Goal: Navigation & Orientation: Find specific page/section

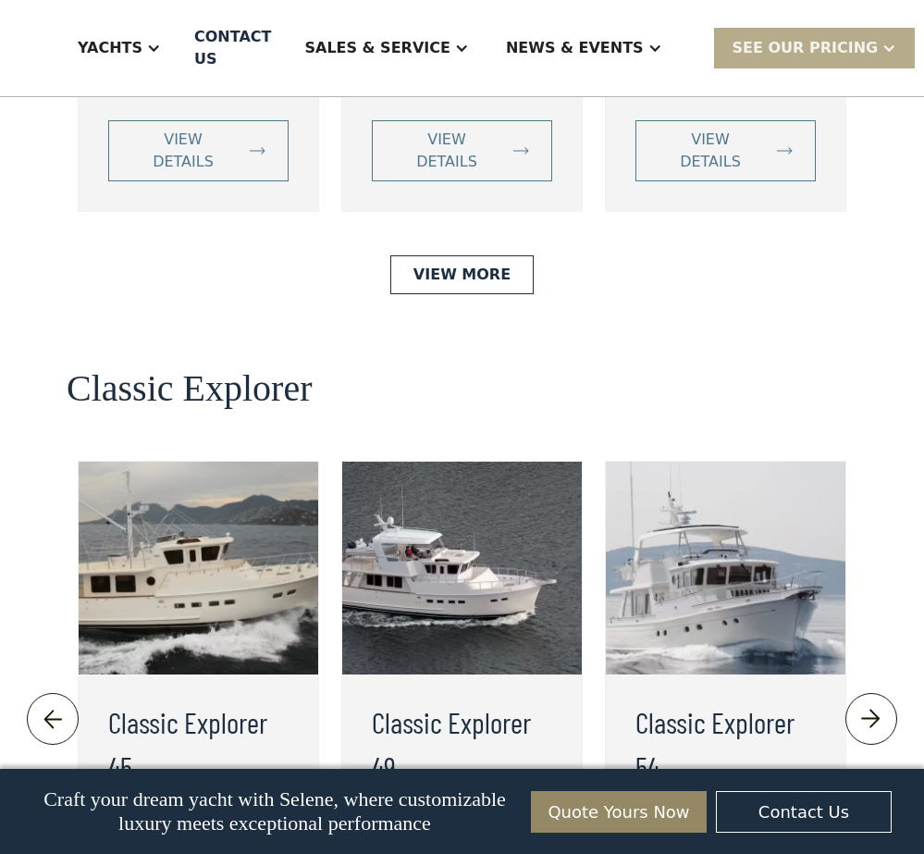
scroll to position [4073, 0]
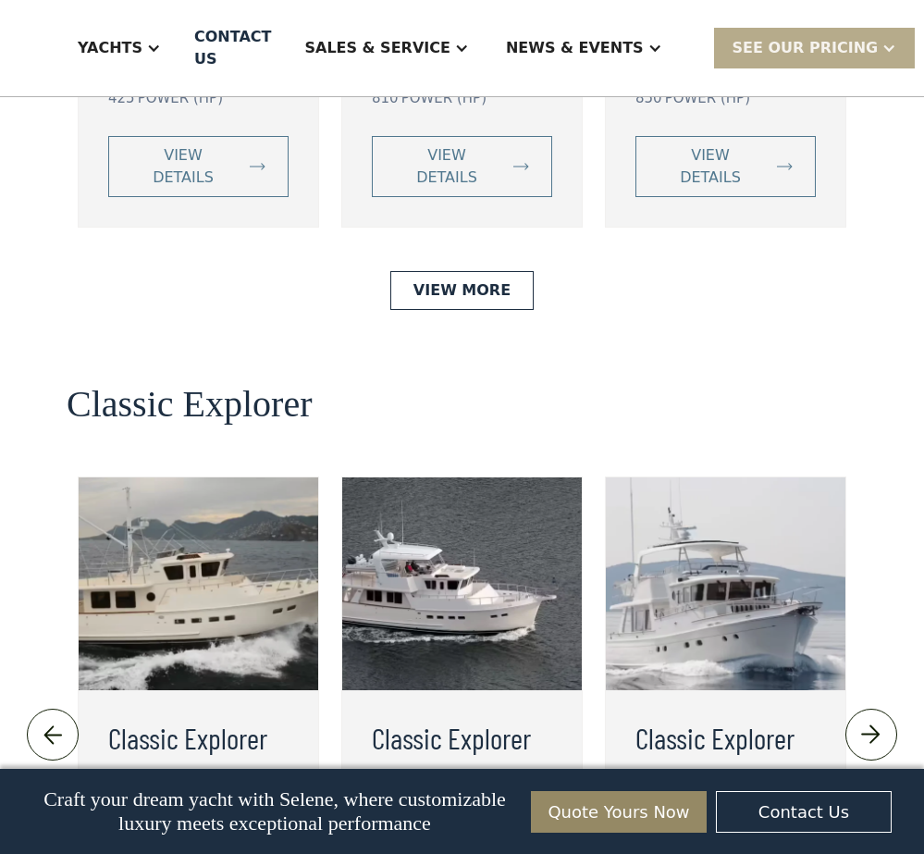
click at [201, 477] on img at bounding box center [199, 583] width 240 height 213
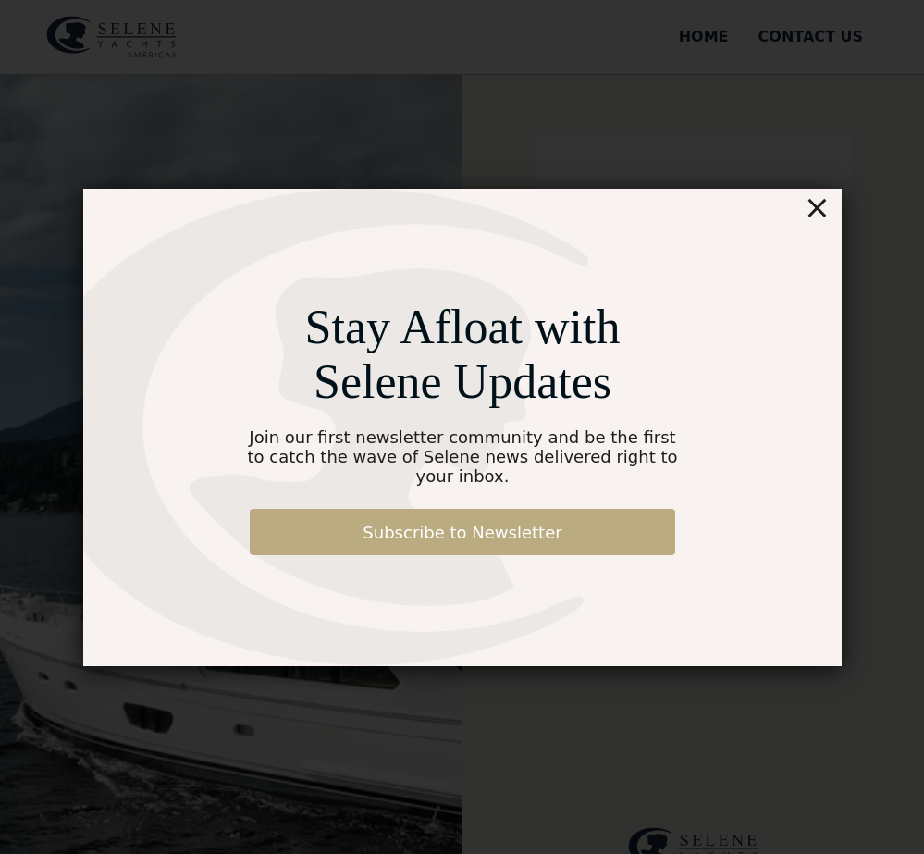
click at [520, 516] on link "Subscribe to Newsletter" at bounding box center [462, 532] width 425 height 46
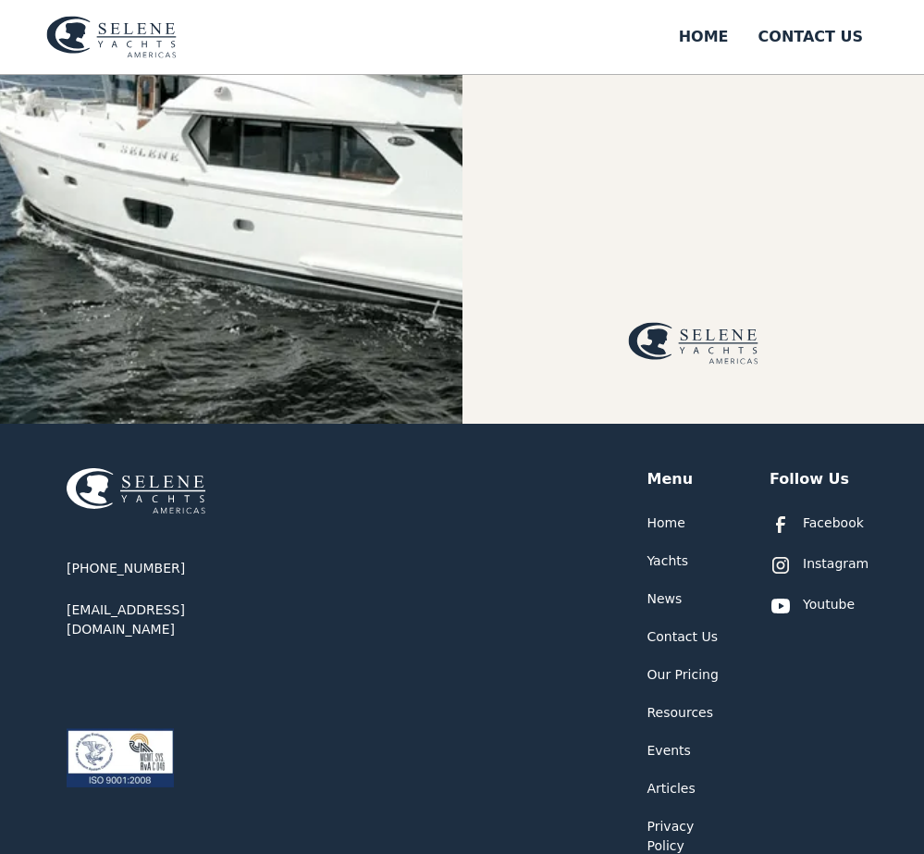
scroll to position [568, 0]
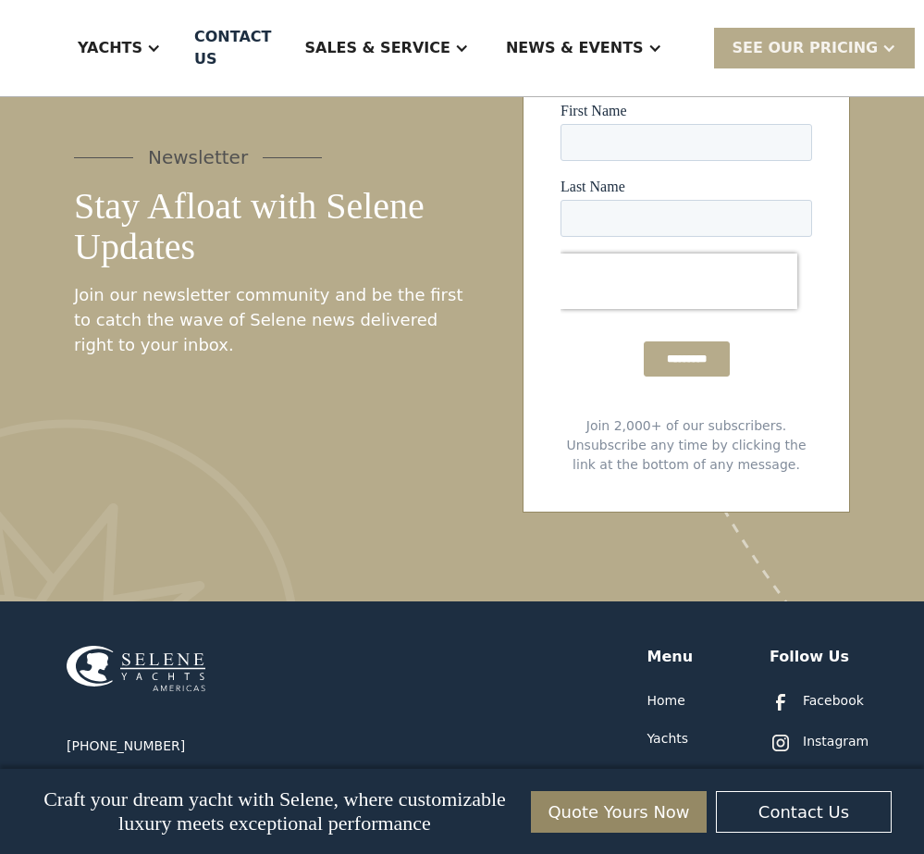
scroll to position [10102, 0]
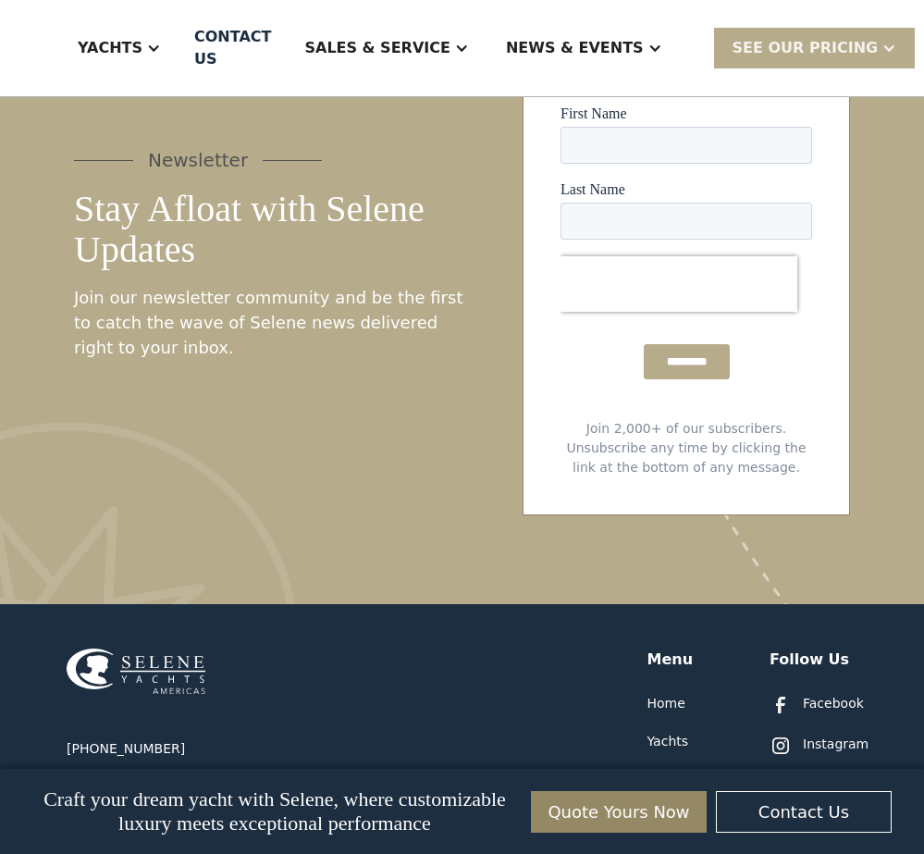
click at [665, 732] on div "Yachts" at bounding box center [668, 741] width 42 height 19
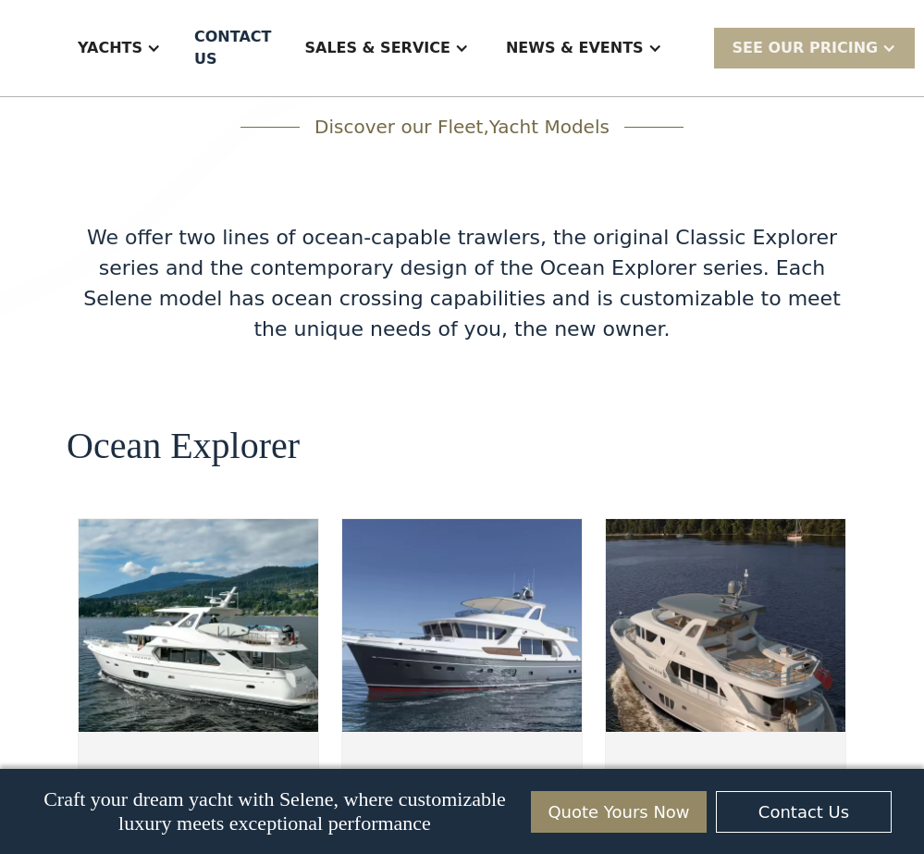
scroll to position [3270, 0]
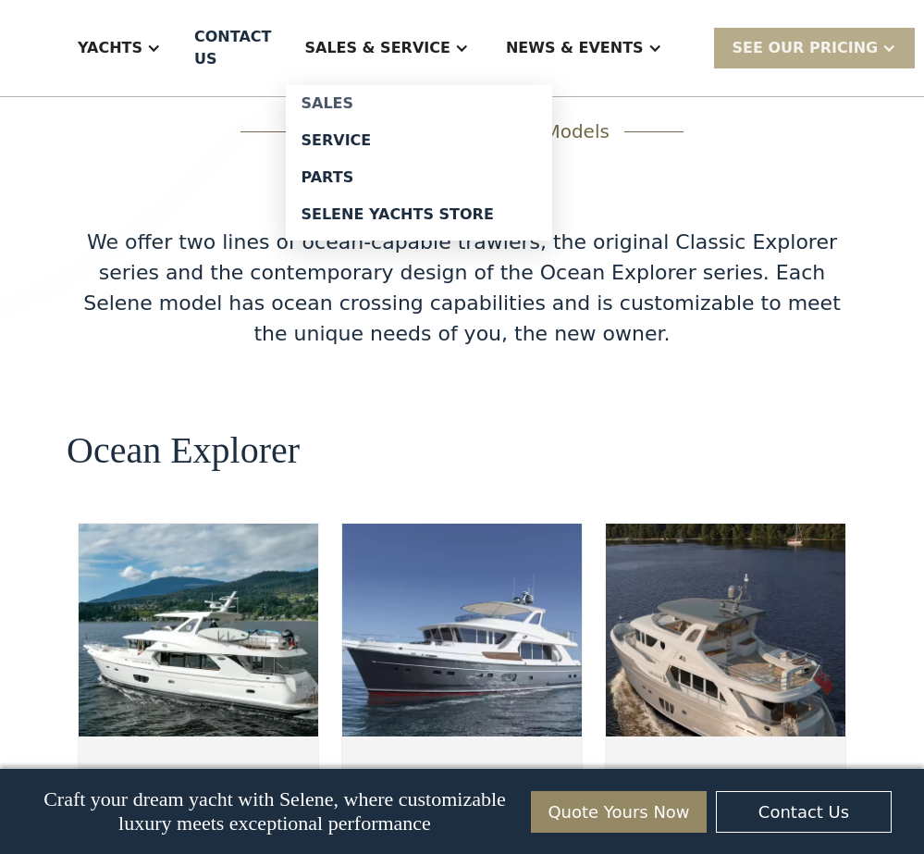
click at [341, 105] on div "Sales" at bounding box center [419, 103] width 237 height 15
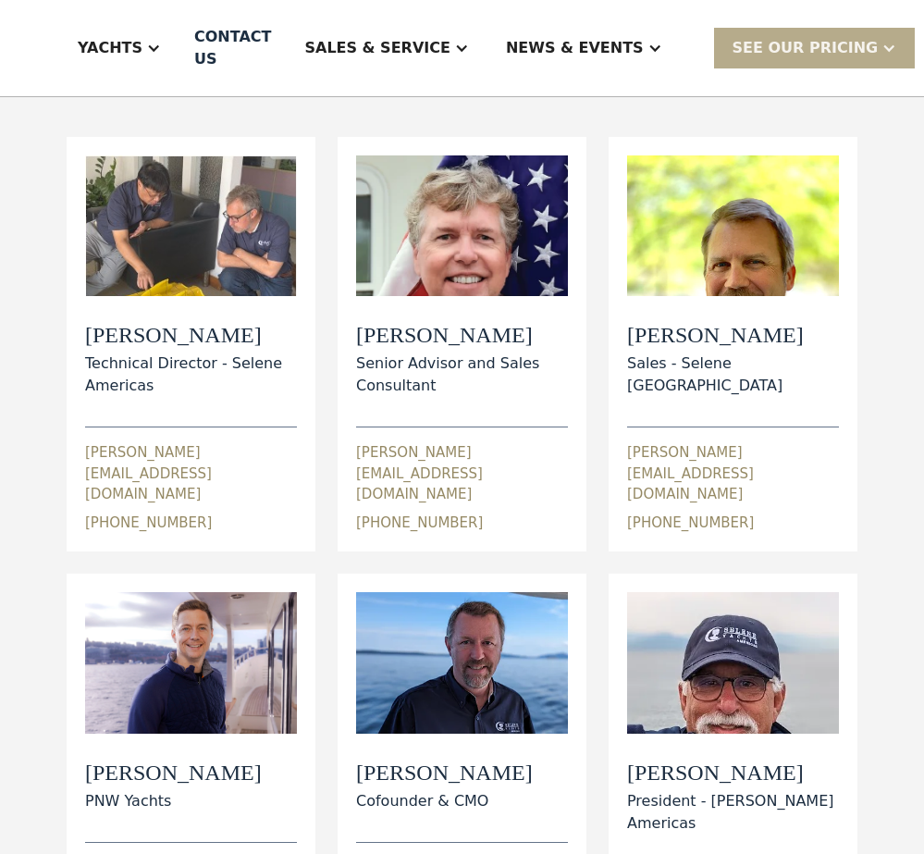
scroll to position [177, 0]
